Goal: Task Accomplishment & Management: Use online tool/utility

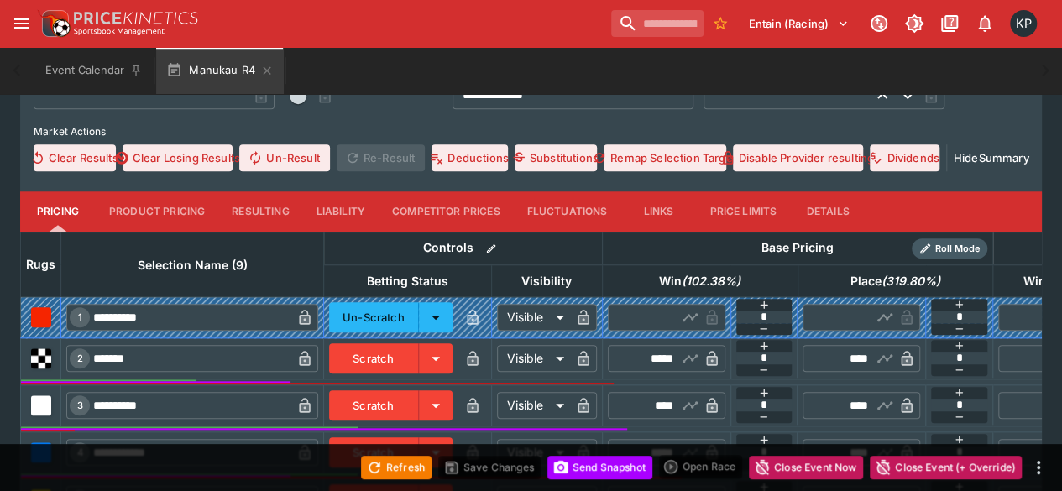
scroll to position [657, 0]
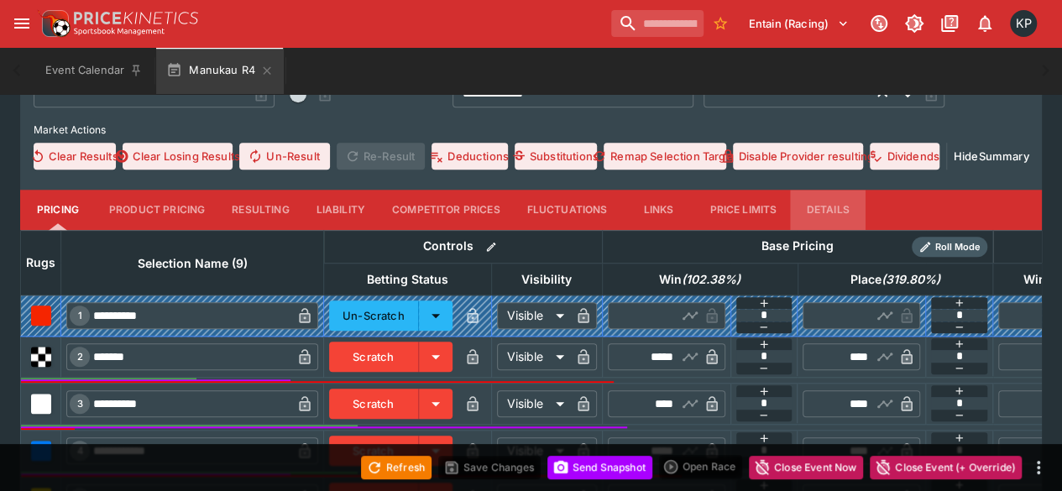
click at [817, 212] on button "Details" at bounding box center [828, 210] width 76 height 40
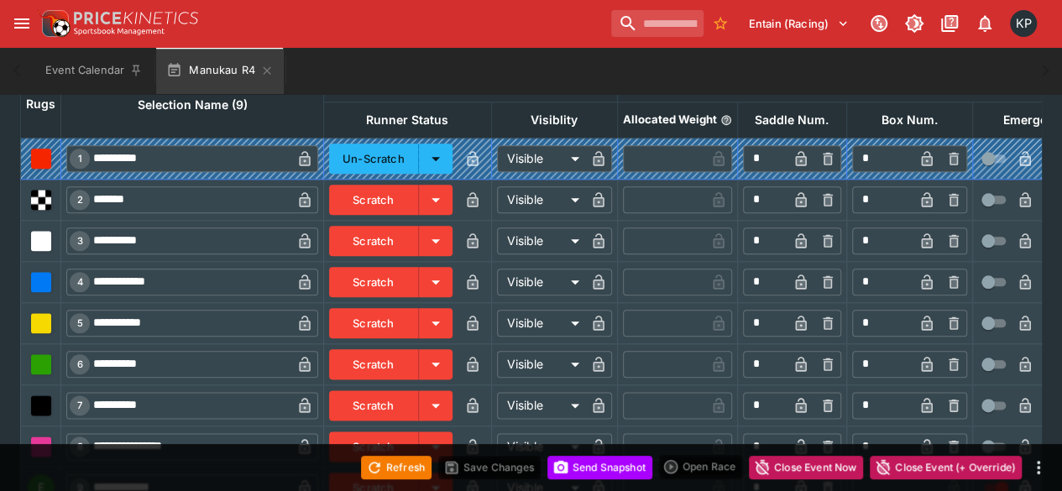
scroll to position [816, 0]
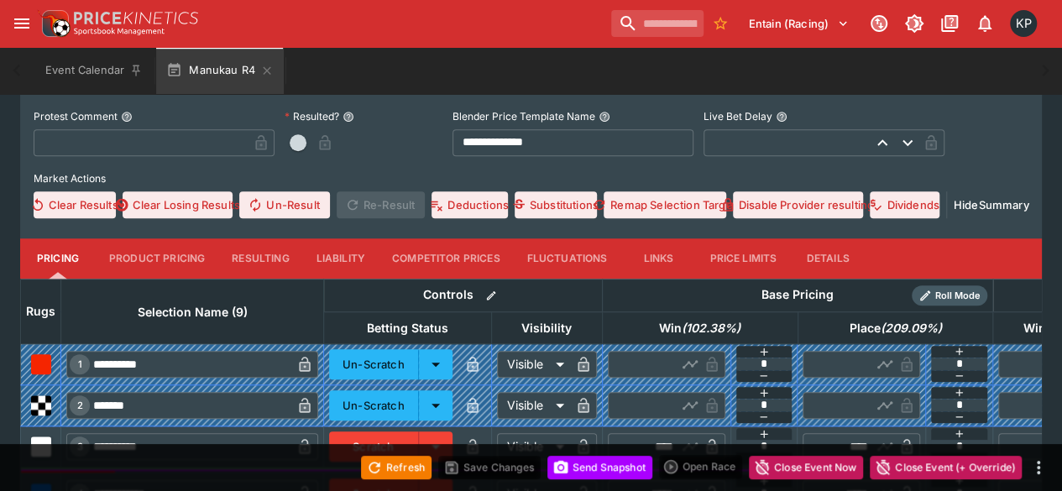
scroll to position [608, 0]
click at [827, 259] on button "Details" at bounding box center [828, 258] width 76 height 40
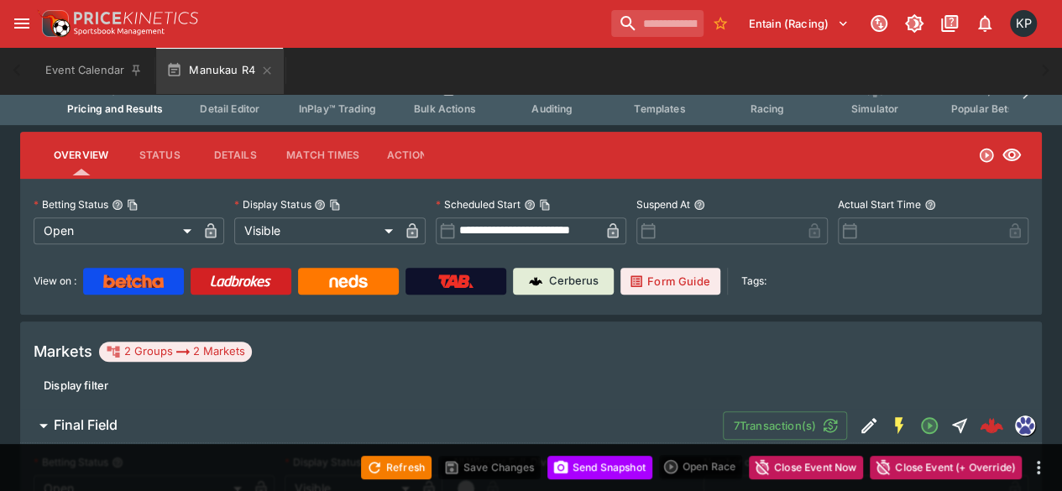
scroll to position [175, 0]
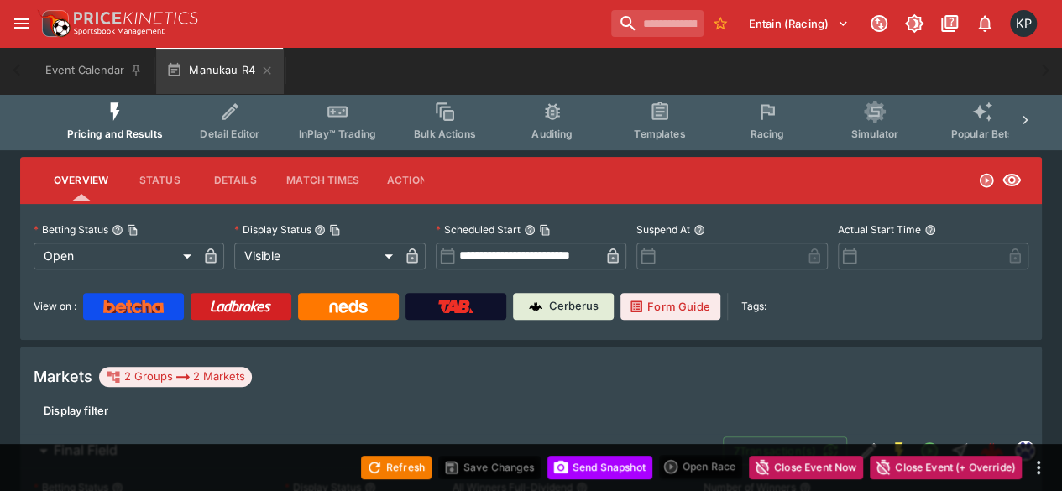
click at [739, 125] on button "Racing" at bounding box center [767, 121] width 107 height 60
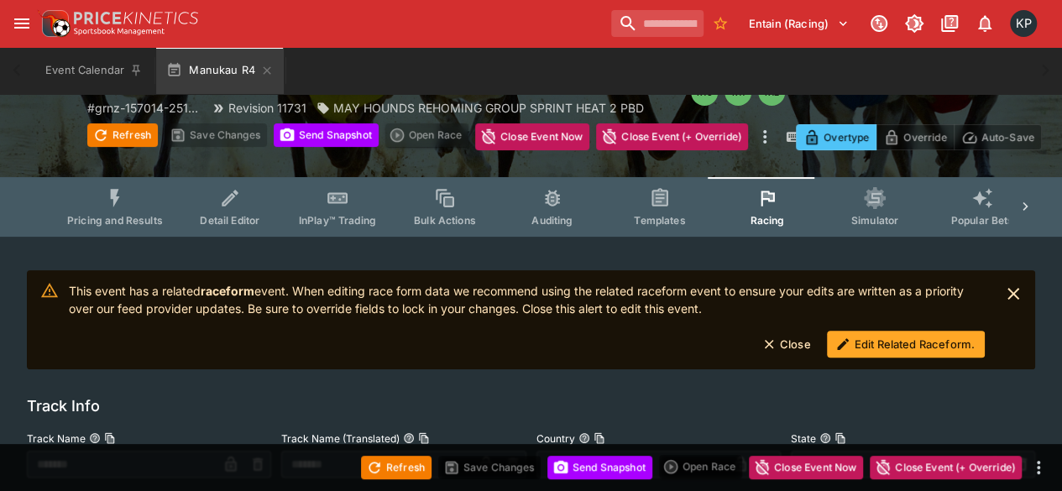
scroll to position [101, 0]
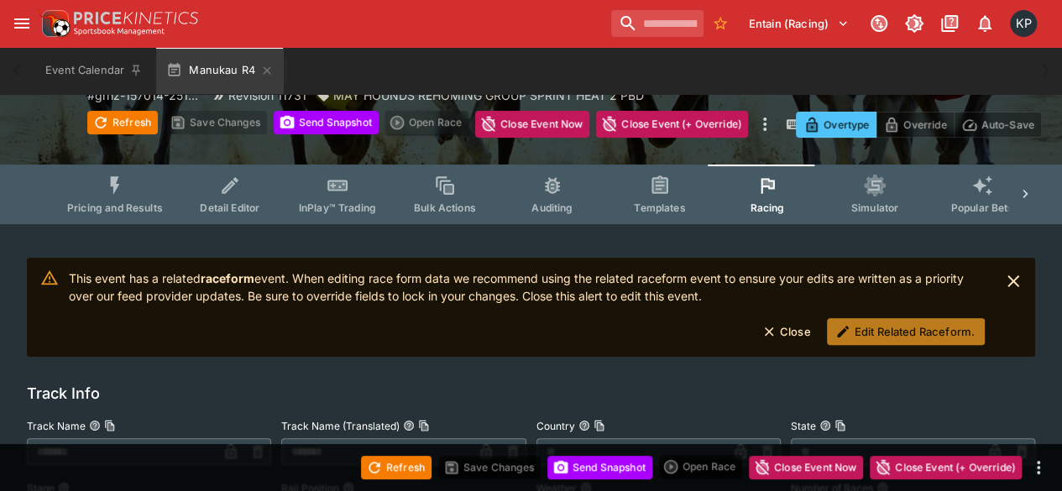
click at [884, 343] on button "Edit Related Raceform." at bounding box center [906, 331] width 158 height 27
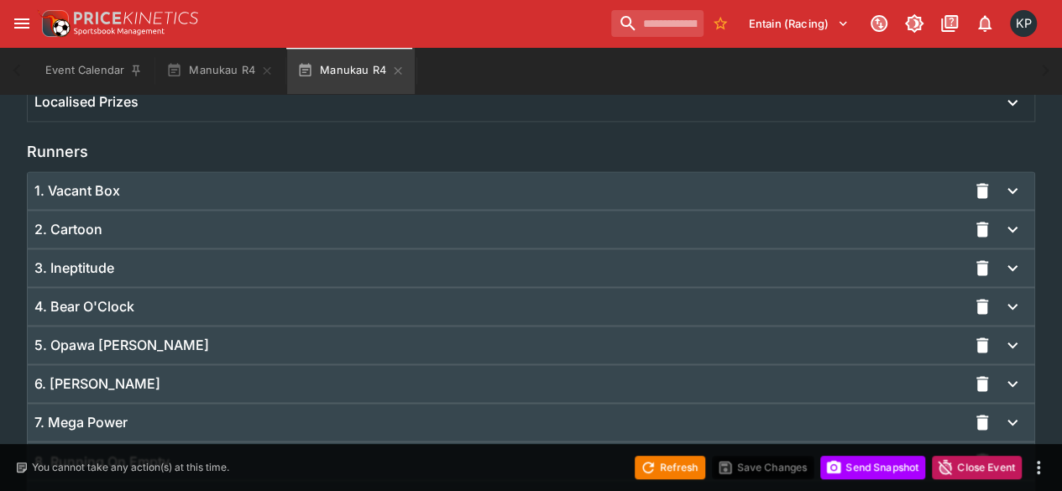
scroll to position [1277, 0]
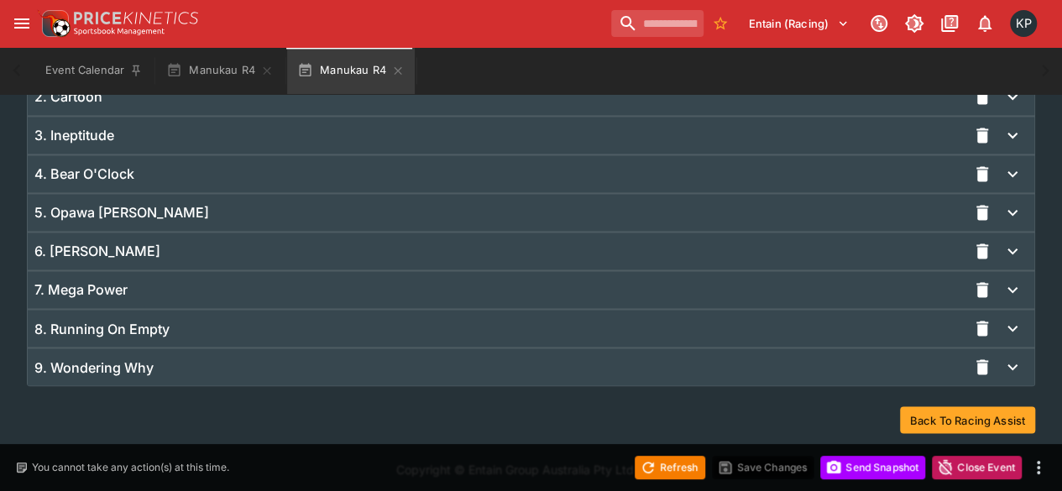
click at [709, 360] on div "9. Wondering Why" at bounding box center [500, 368] width 933 height 18
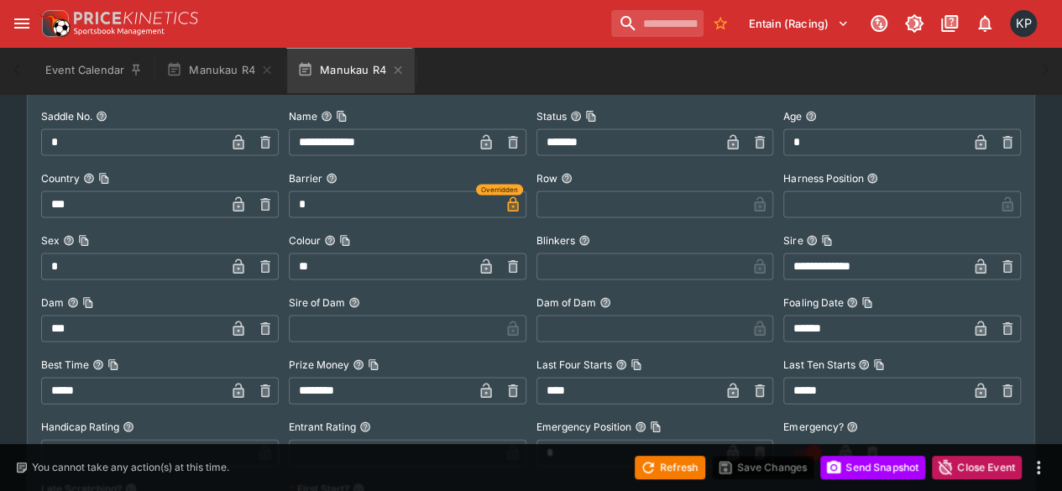
scroll to position [1831, 0]
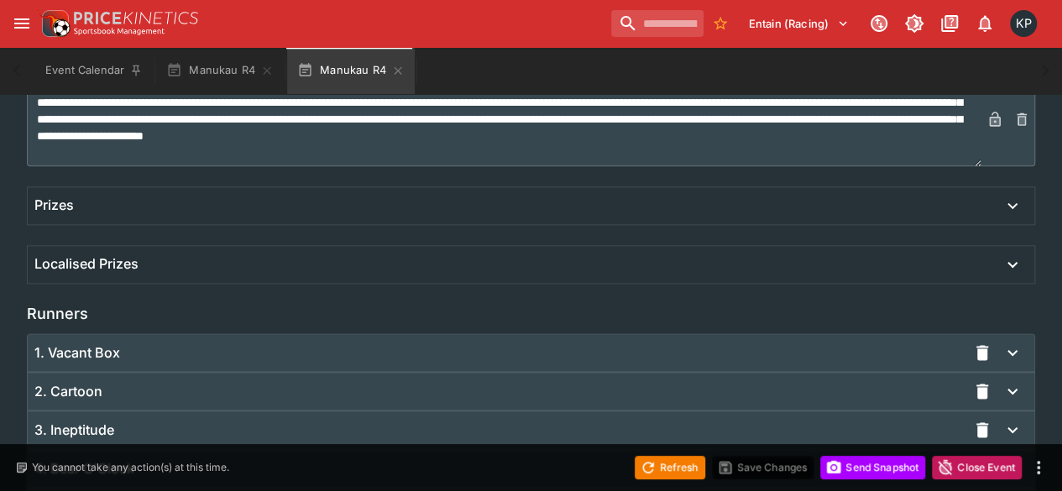
scroll to position [1277, 0]
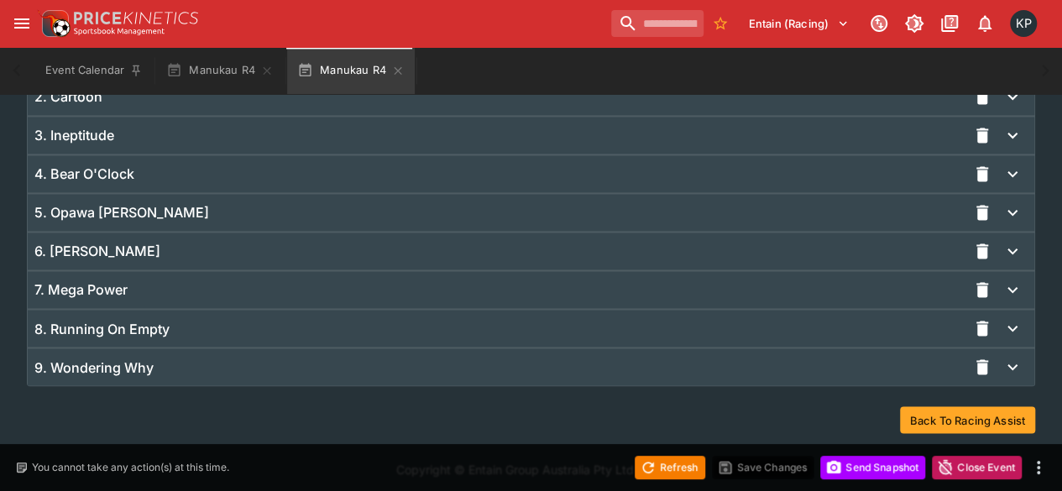
click at [267, 369] on div "9. Wondering Why" at bounding box center [500, 368] width 933 height 18
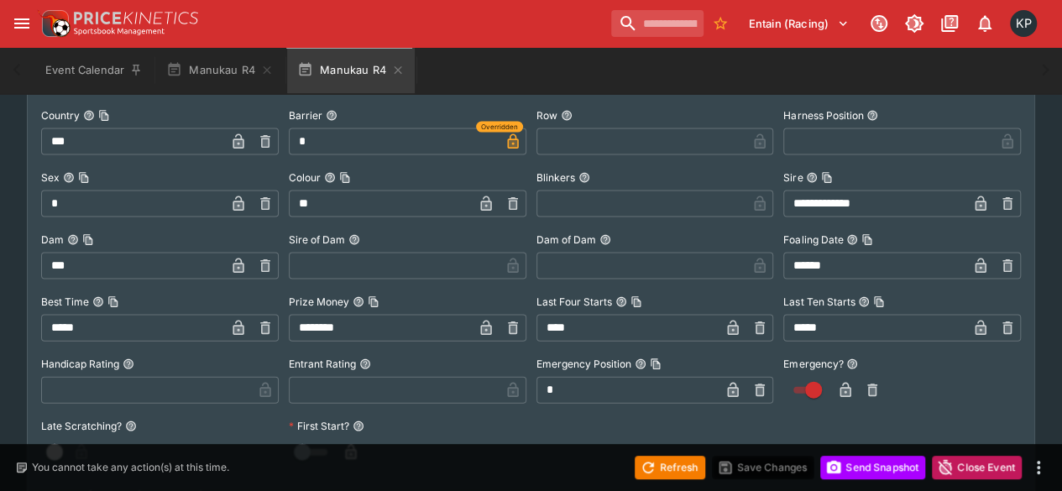
scroll to position [1663, 0]
click at [841, 387] on icon "button" at bounding box center [846, 390] width 11 height 15
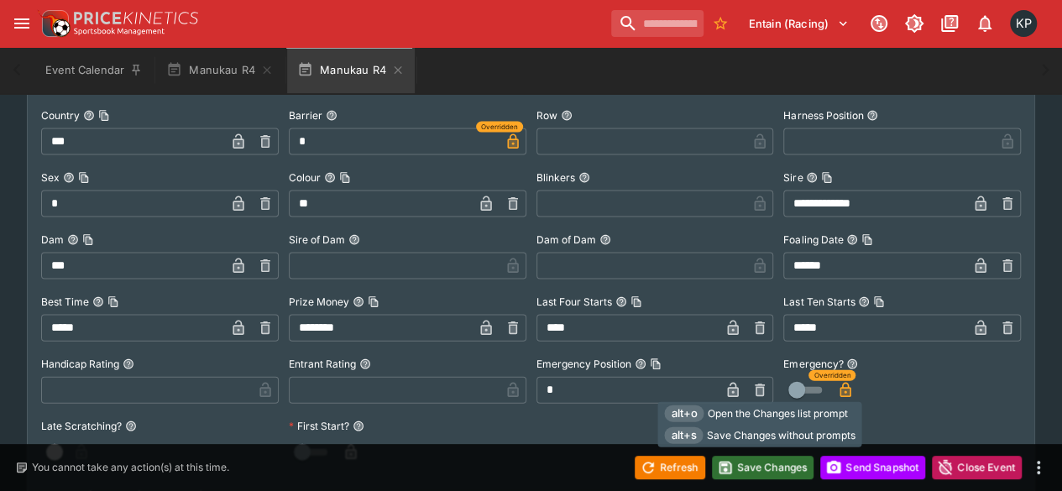
click at [758, 476] on button "Save Changes" at bounding box center [763, 468] width 102 height 24
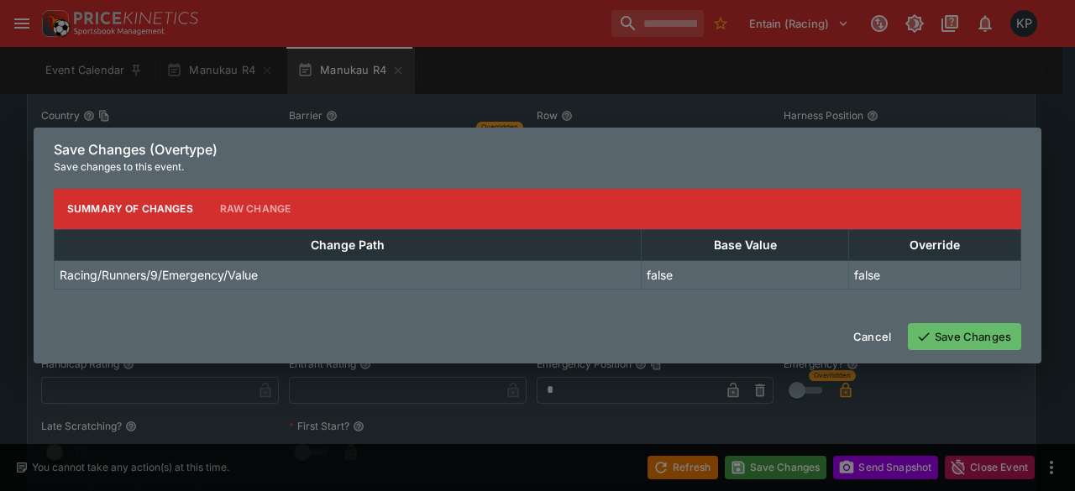
click at [946, 340] on button "Save Changes" at bounding box center [964, 336] width 113 height 27
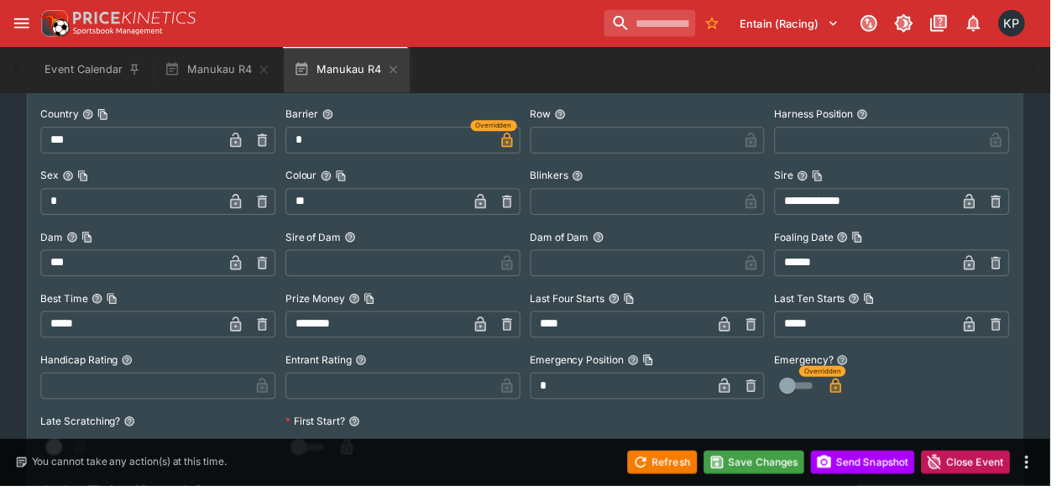
scroll to position [0, 0]
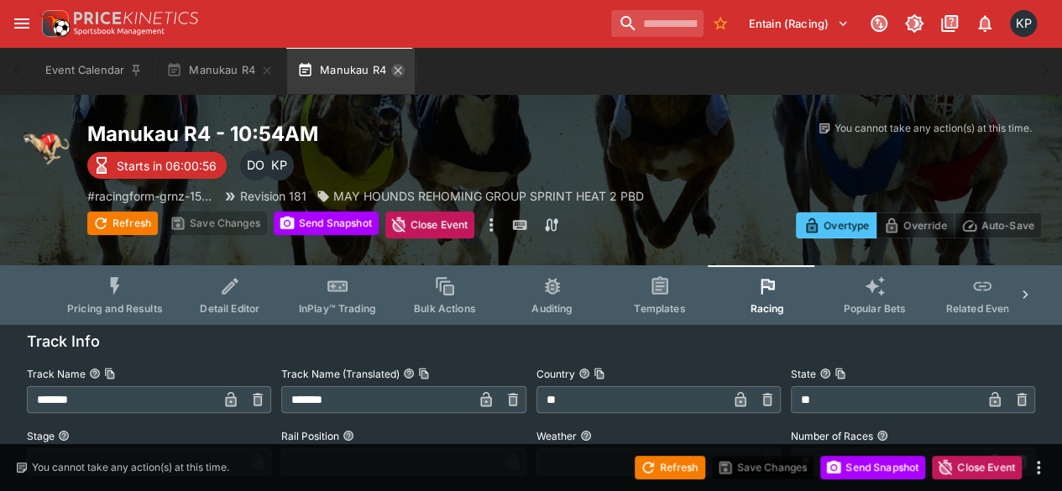
click at [396, 68] on icon "button" at bounding box center [397, 70] width 13 height 13
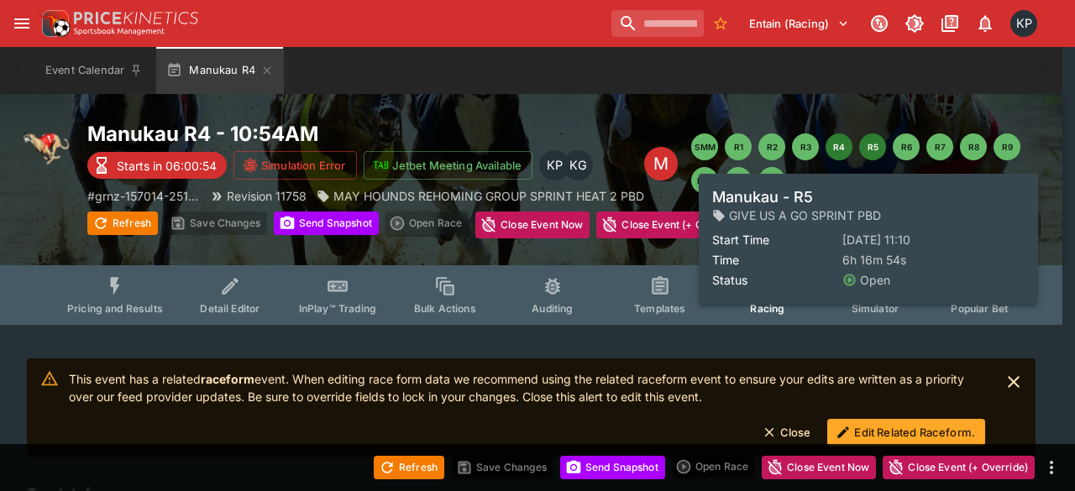
click at [862, 148] on button "R5" at bounding box center [872, 147] width 27 height 27
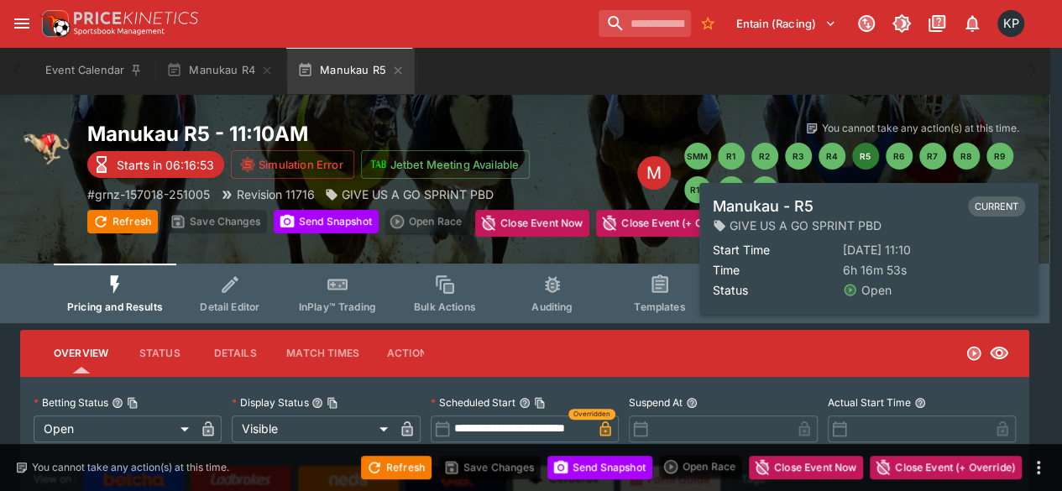
type input "**********"
type input "*******"
type input "**********"
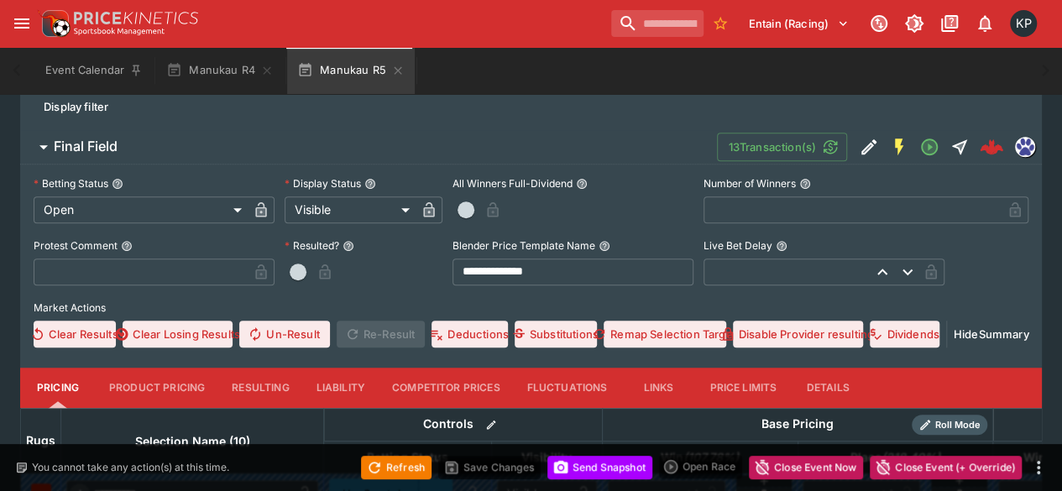
scroll to position [481, 0]
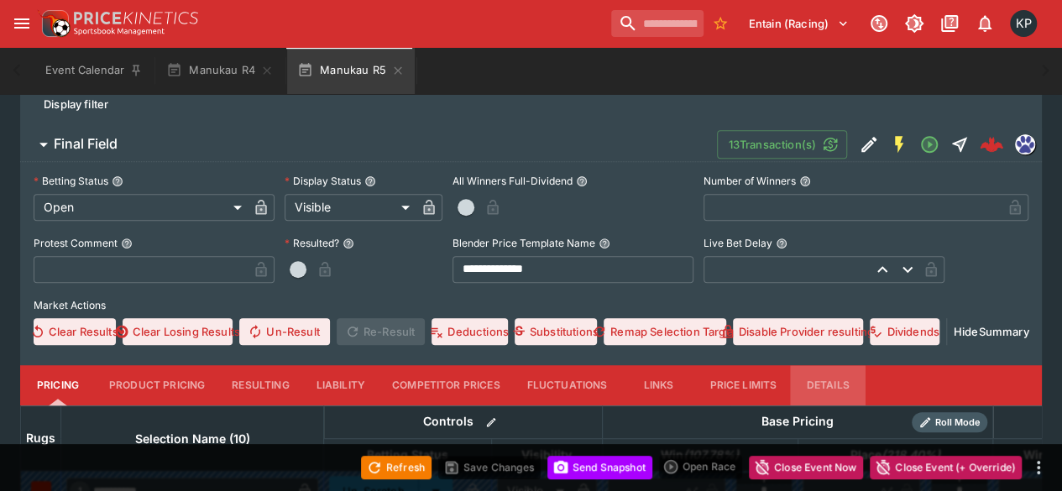
click at [821, 374] on button "Details" at bounding box center [828, 385] width 76 height 40
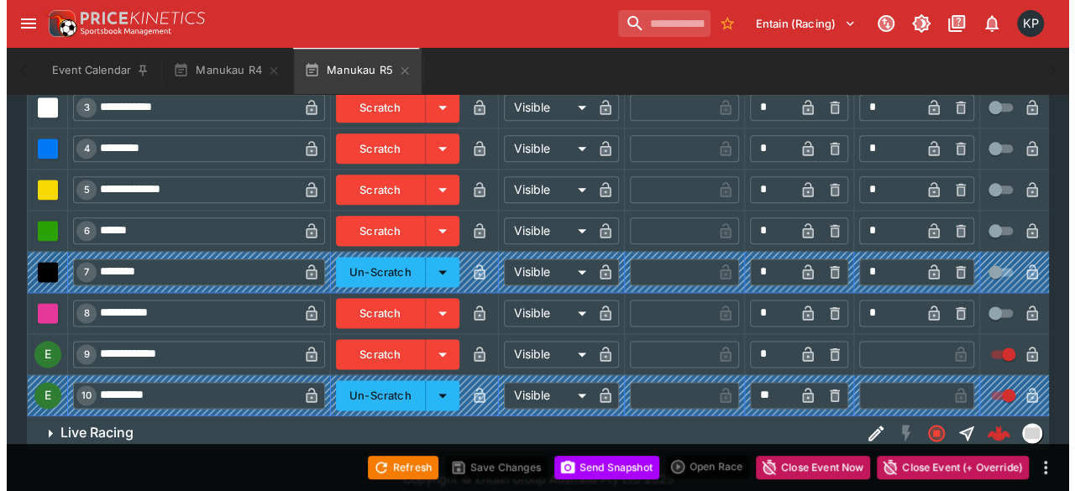
scroll to position [969, 0]
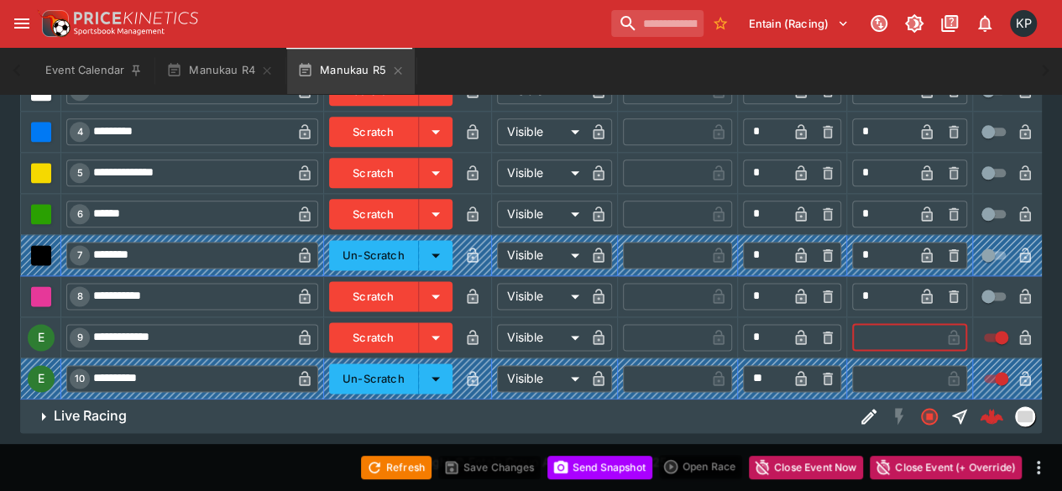
click at [867, 327] on input "text" at bounding box center [896, 337] width 88 height 27
type input "*"
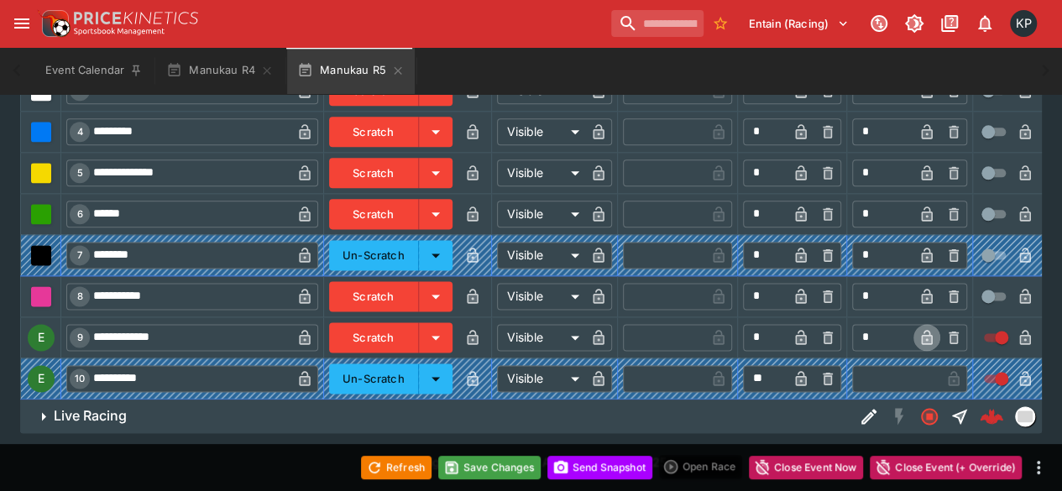
click at [925, 339] on button "button" at bounding box center [927, 337] width 27 height 27
click at [488, 471] on button "Save Changes" at bounding box center [489, 468] width 102 height 24
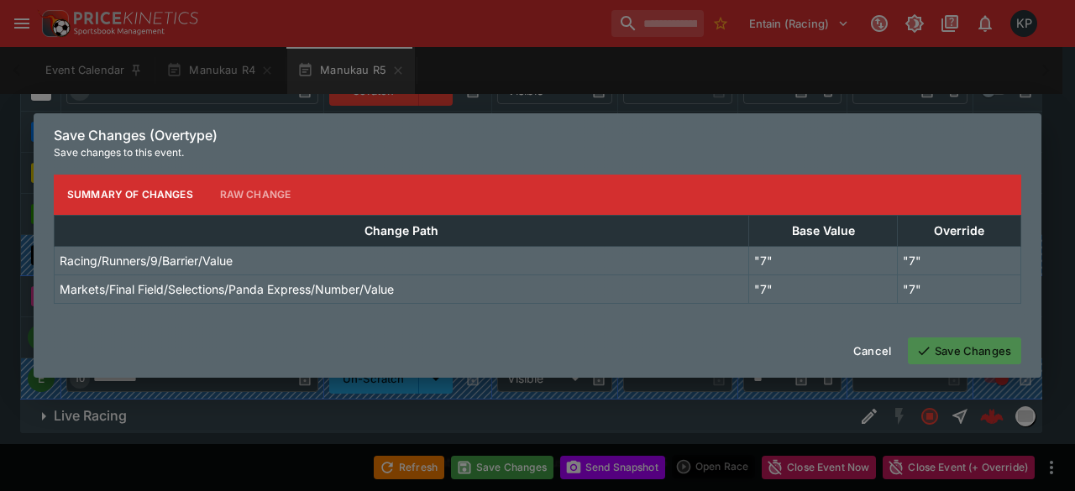
click at [961, 356] on button "Save Changes" at bounding box center [964, 351] width 113 height 27
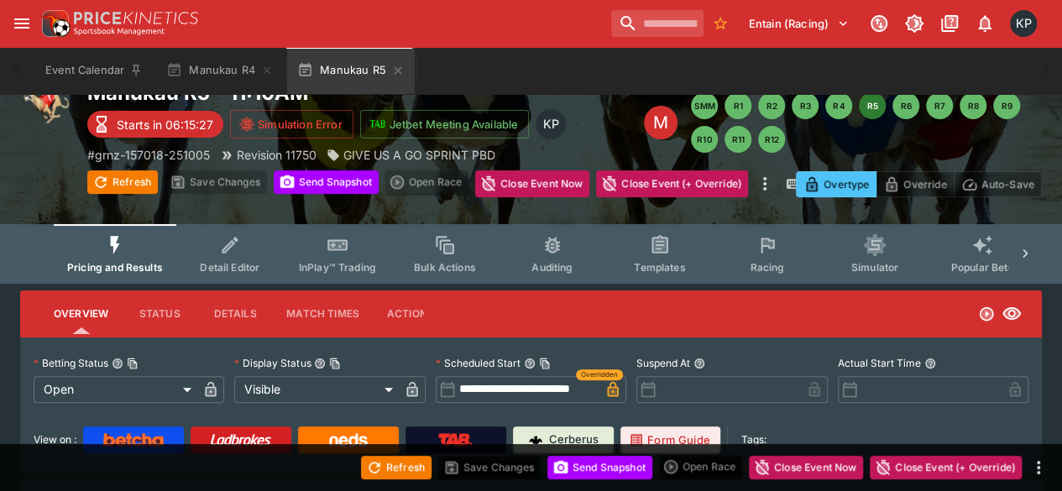
scroll to position [0, 0]
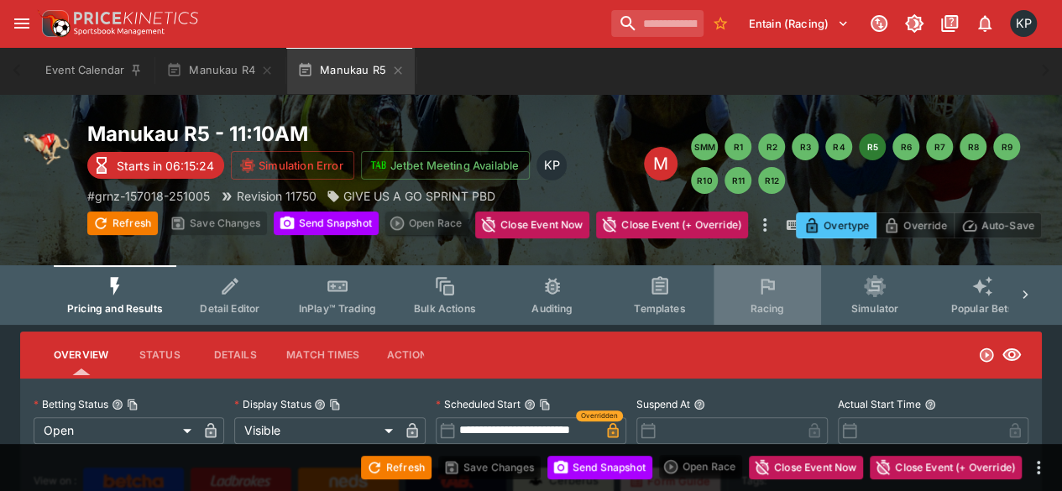
click at [763, 288] on icon "Event type filters" at bounding box center [767, 286] width 13 height 15
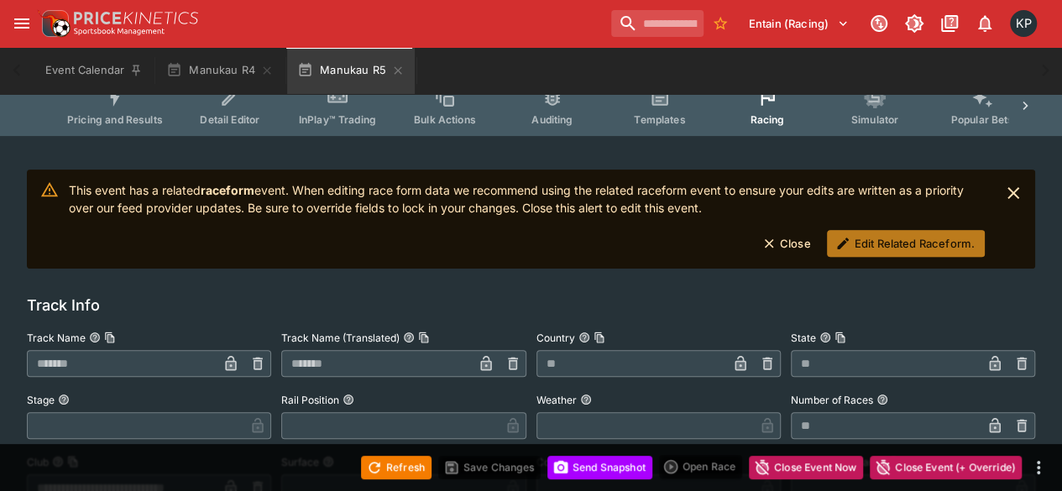
click at [920, 235] on button "Edit Related Raceform." at bounding box center [906, 243] width 158 height 27
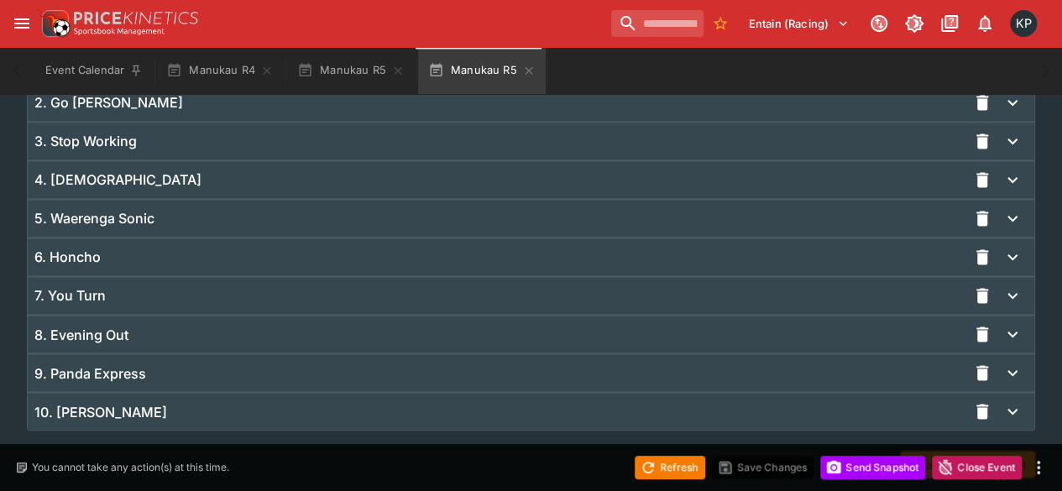
scroll to position [1312, 0]
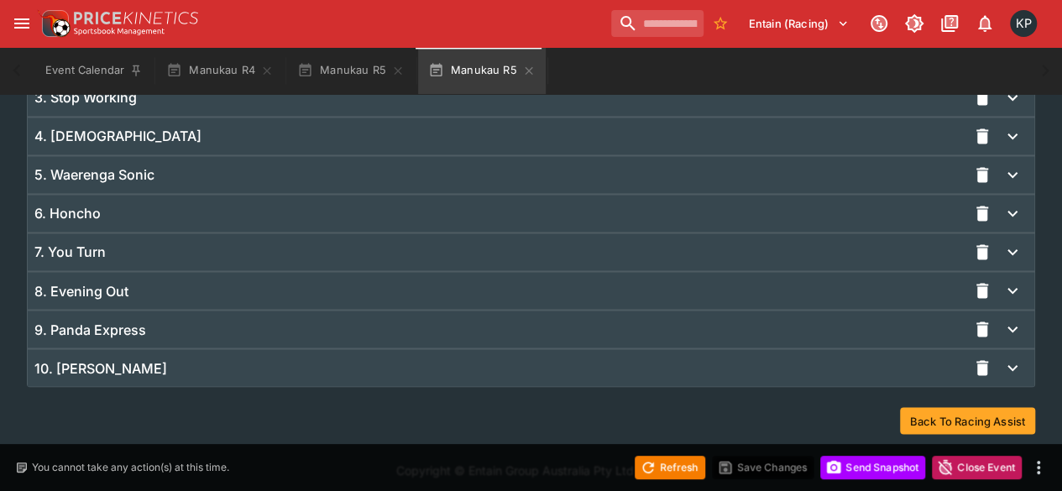
click at [220, 321] on div "9. Panda Express" at bounding box center [500, 330] width 933 height 18
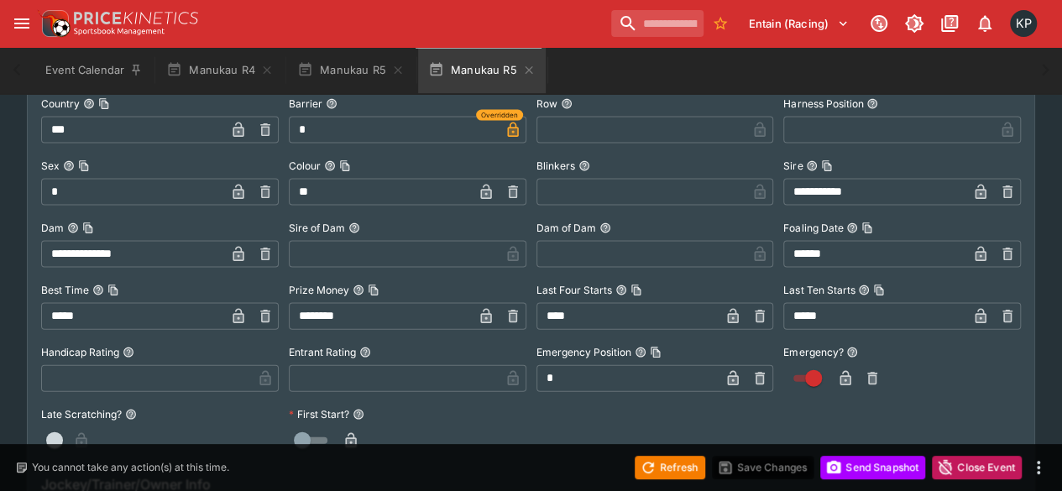
scroll to position [1675, 0]
click at [847, 377] on icon "button" at bounding box center [845, 380] width 8 height 7
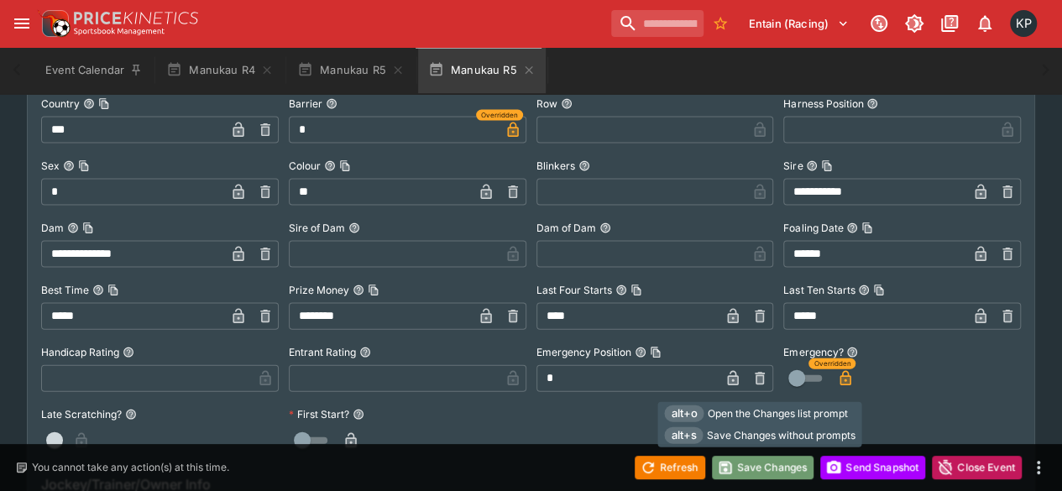
click at [771, 466] on button "Save Changes" at bounding box center [763, 468] width 102 height 24
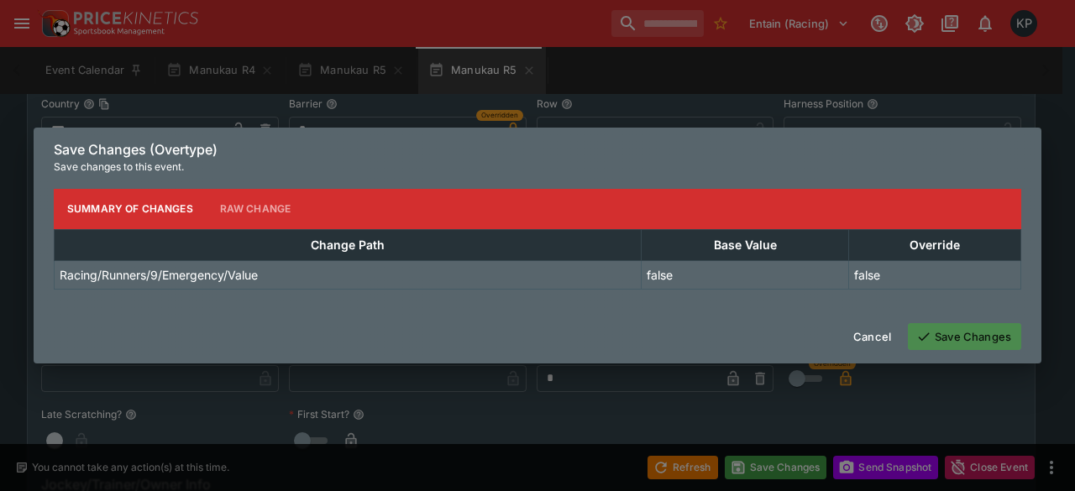
click at [925, 332] on icon "button" at bounding box center [923, 336] width 15 height 15
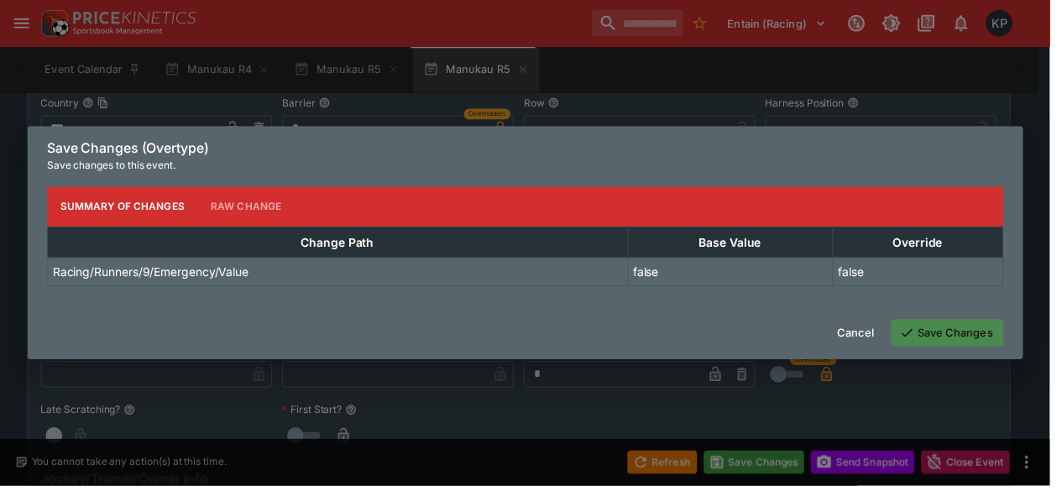
scroll to position [0, 0]
